Goal: Transaction & Acquisition: Subscribe to service/newsletter

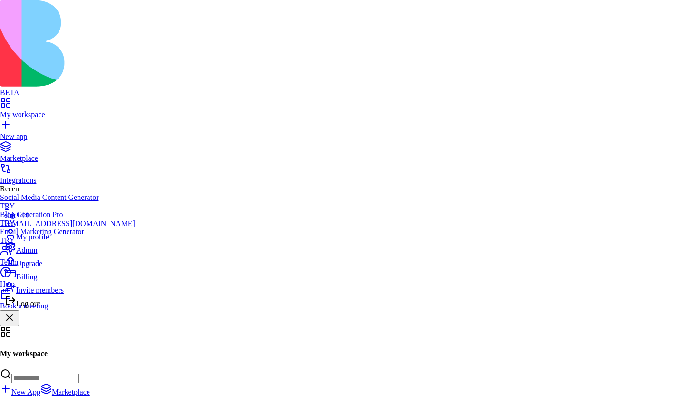
click at [37, 281] on span "Billing" at bounding box center [26, 277] width 21 height 8
click at [48, 268] on div "Upgrade" at bounding box center [70, 261] width 130 height 13
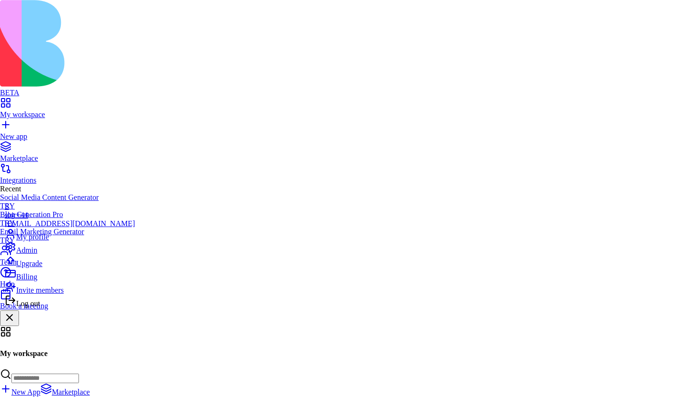
click at [53, 281] on div "Billing" at bounding box center [70, 274] width 130 height 13
click at [42, 267] on span "Upgrade" at bounding box center [29, 263] width 26 height 8
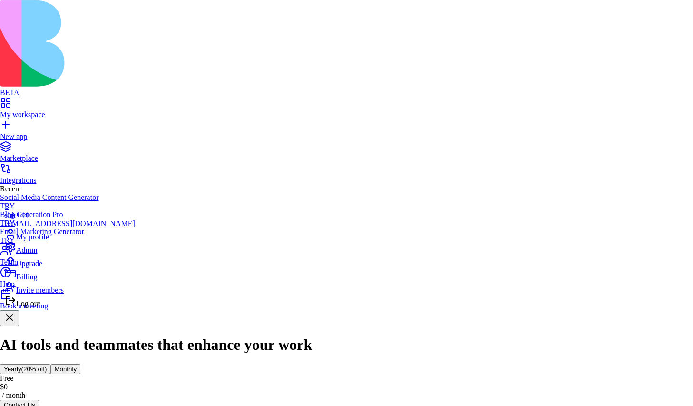
click at [37, 281] on span "Billing" at bounding box center [26, 277] width 21 height 8
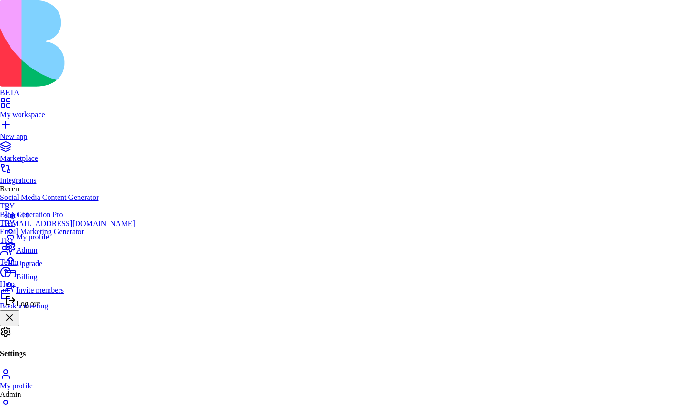
click at [53, 308] on div "Log out" at bounding box center [70, 301] width 130 height 13
